Goal: Task Accomplishment & Management: Use online tool/utility

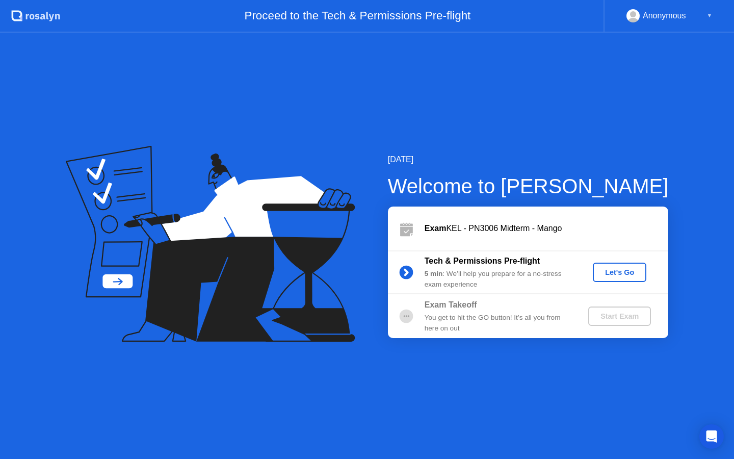
click at [613, 273] on div "Let's Go" at bounding box center [619, 272] width 45 height 8
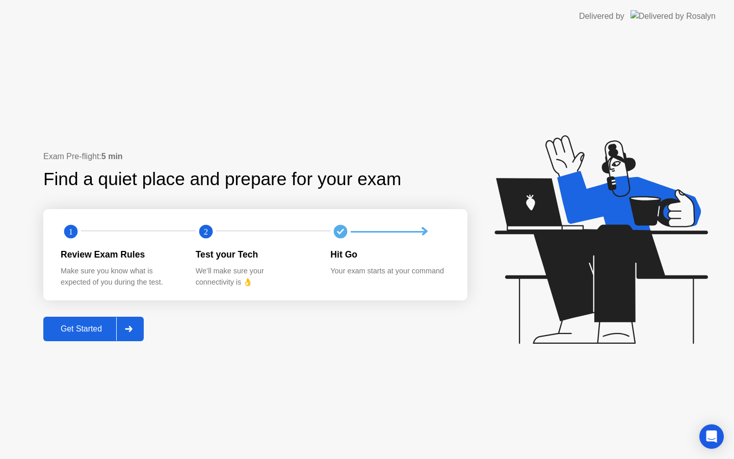
click at [88, 329] on div "Get Started" at bounding box center [81, 328] width 70 height 9
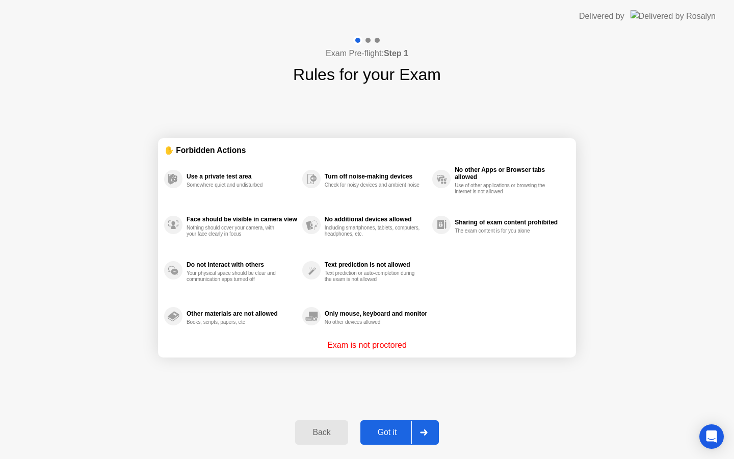
click at [380, 431] on div "Got it" at bounding box center [387, 432] width 48 height 9
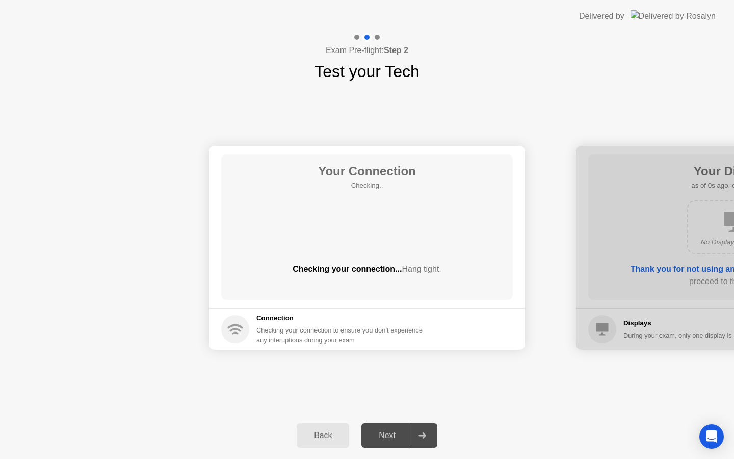
click at [404, 434] on div "Next" at bounding box center [386, 435] width 45 height 9
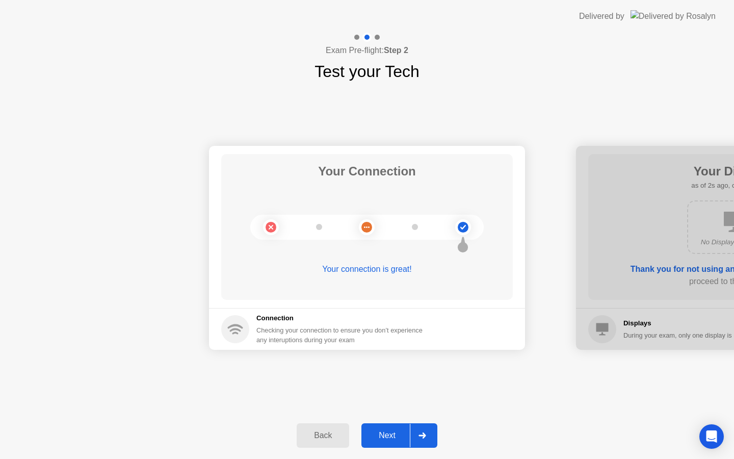
click at [385, 434] on div "Next" at bounding box center [386, 435] width 45 height 9
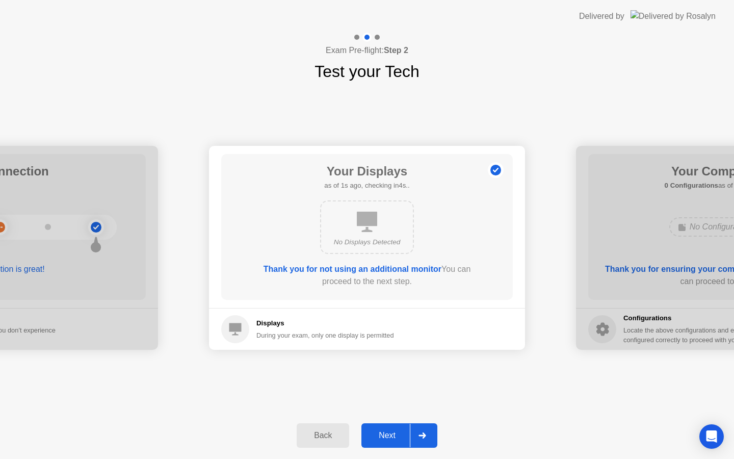
click at [385, 434] on div "Next" at bounding box center [386, 435] width 45 height 9
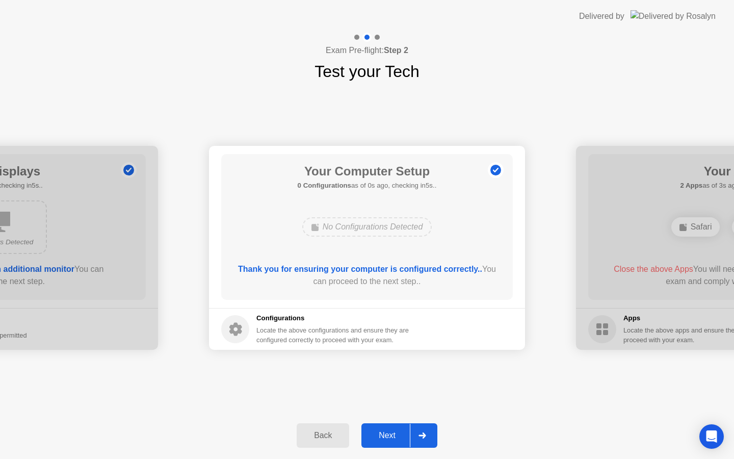
click at [385, 434] on div "Next" at bounding box center [386, 435] width 45 height 9
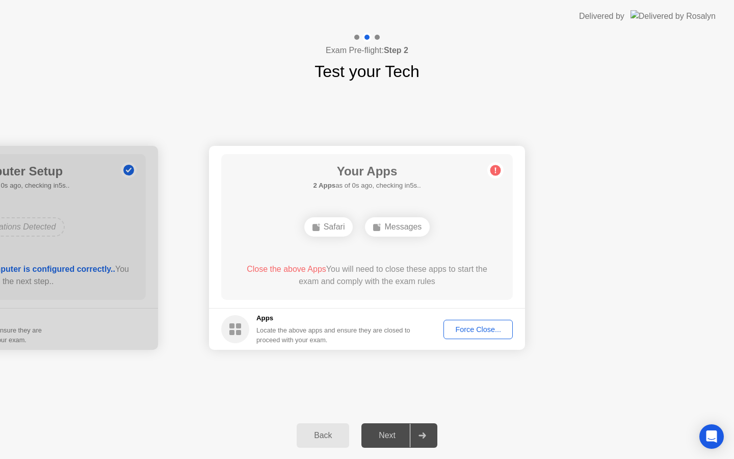
click at [385, 434] on div "Next" at bounding box center [386, 435] width 45 height 9
click at [281, 268] on span "Close the above Apps" at bounding box center [286, 268] width 79 height 9
click at [281, 267] on span "Close the above Apps" at bounding box center [286, 268] width 79 height 9
click at [287, 268] on span "Close the above Apps" at bounding box center [286, 268] width 79 height 9
click at [482, 333] on div "Force Close..." at bounding box center [478, 329] width 62 height 8
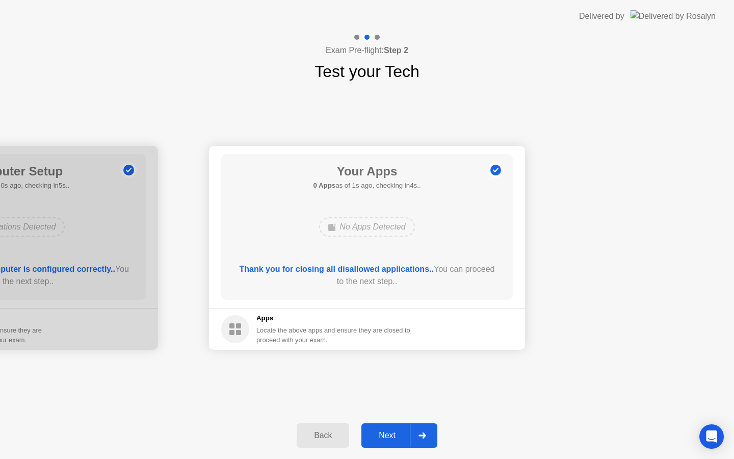
click at [382, 438] on div "Next" at bounding box center [386, 435] width 45 height 9
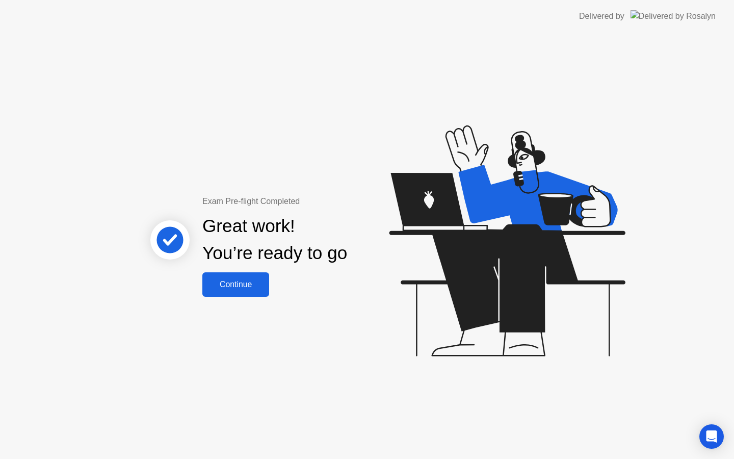
click at [221, 289] on div "Continue" at bounding box center [235, 284] width 61 height 9
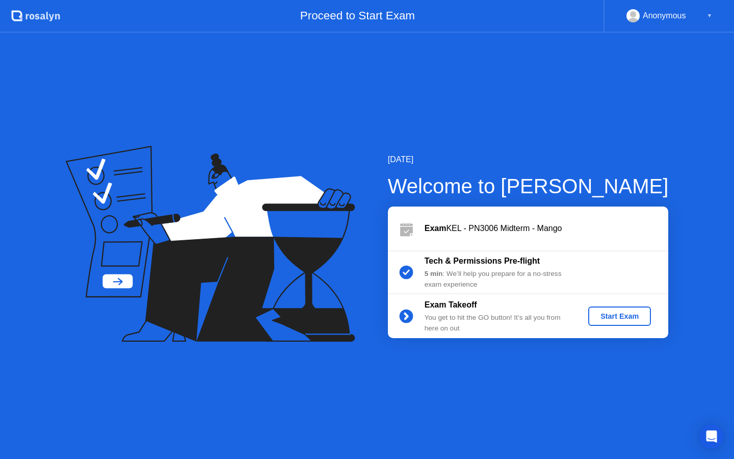
click at [628, 313] on div "Start Exam" at bounding box center [619, 316] width 55 height 8
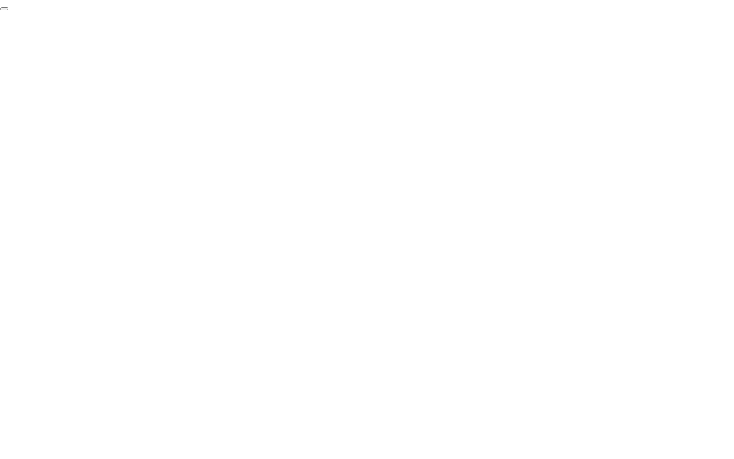
click div "End Proctoring Session"
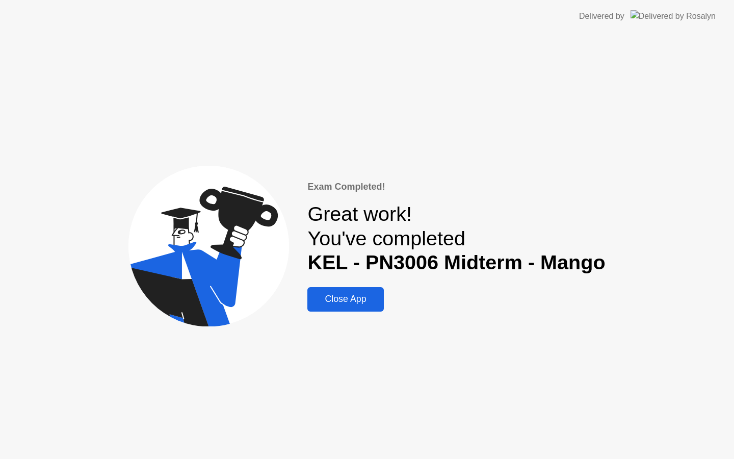
click at [359, 287] on button "Close App" at bounding box center [345, 299] width 76 height 24
